Goal: Information Seeking & Learning: Understand process/instructions

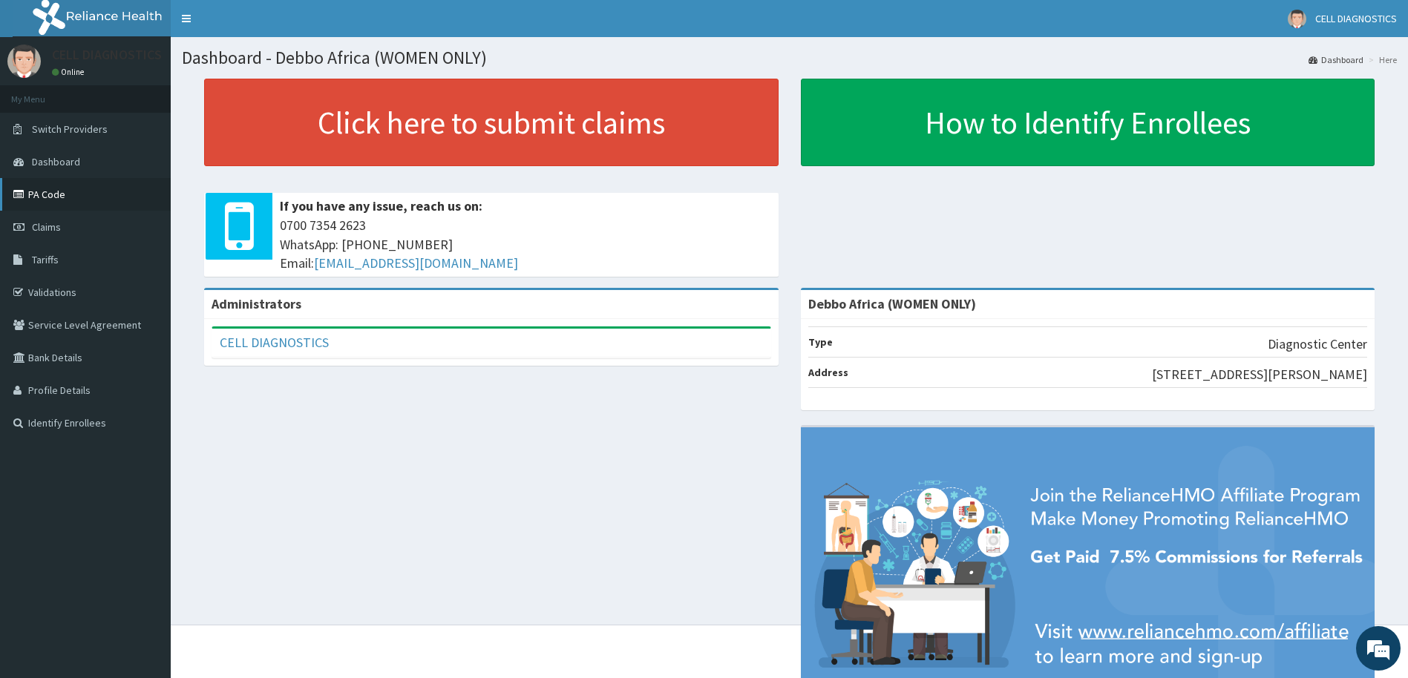
click at [54, 196] on link "PA Code" at bounding box center [85, 194] width 171 height 33
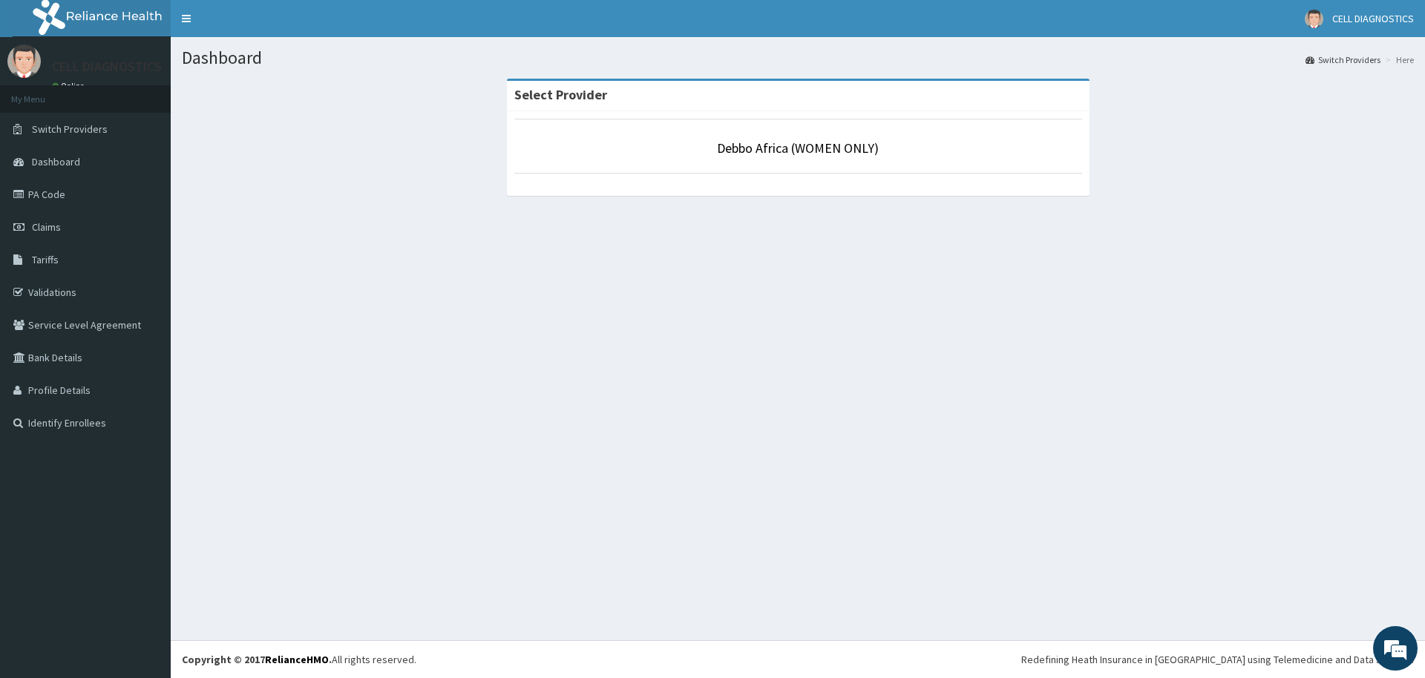
click at [611, 158] on li "Debbo Africa (WOMEN ONLY)" at bounding box center [798, 146] width 568 height 55
click at [859, 155] on link "Debbo Africa (WOMEN ONLY)" at bounding box center [798, 148] width 162 height 17
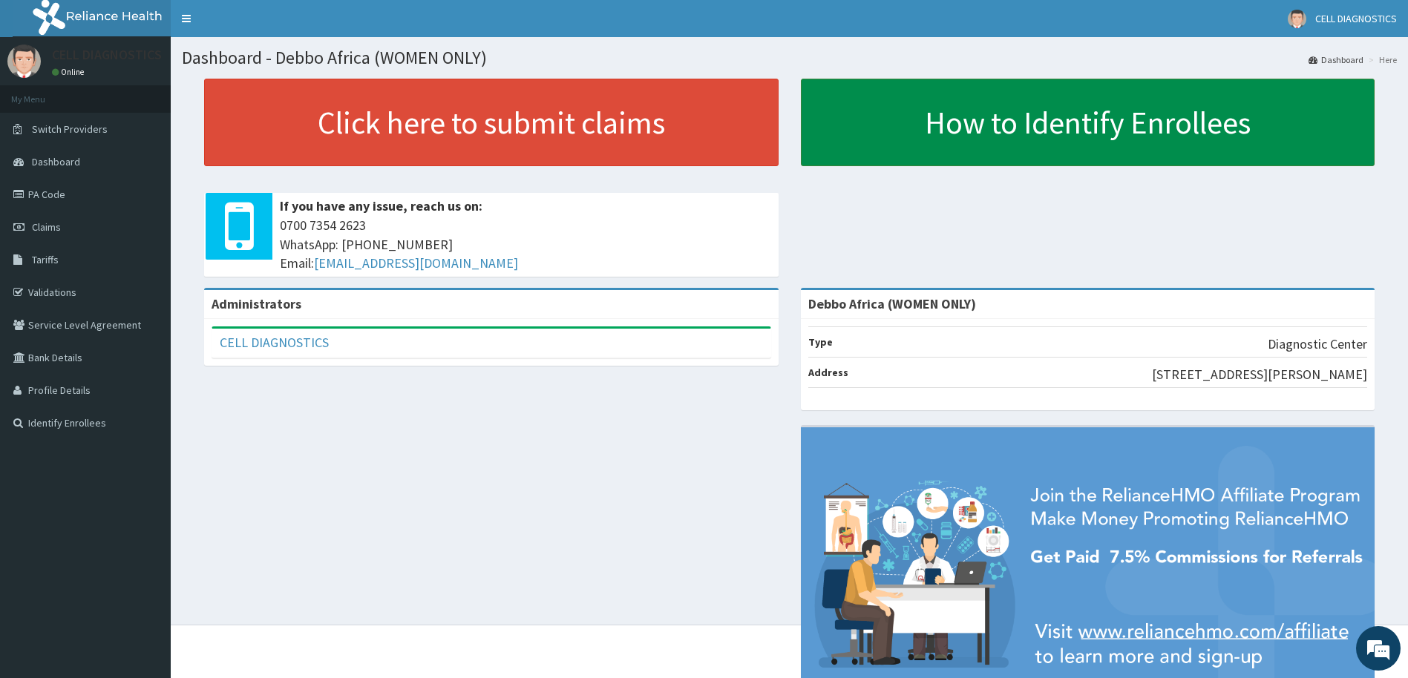
click at [1080, 129] on link "How to Identify Enrollees" at bounding box center [1088, 123] width 574 height 88
